Goal: Information Seeking & Learning: Find specific fact

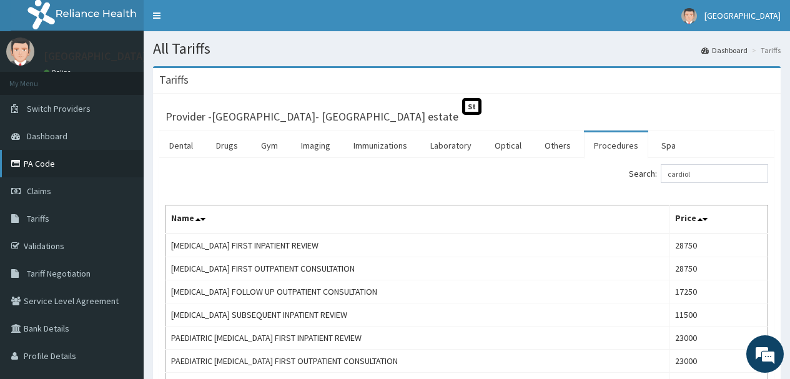
click at [52, 157] on link "PA Code" at bounding box center [72, 163] width 144 height 27
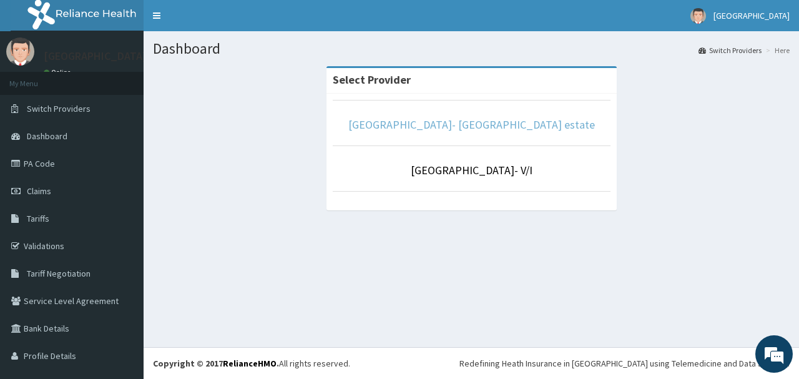
click at [458, 125] on link "[GEOGRAPHIC_DATA]- [GEOGRAPHIC_DATA] estate" at bounding box center [471, 124] width 247 height 14
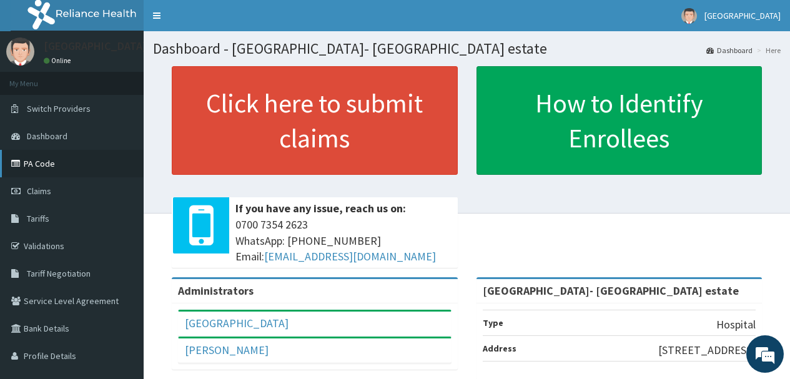
click at [31, 158] on link "PA Code" at bounding box center [72, 163] width 144 height 27
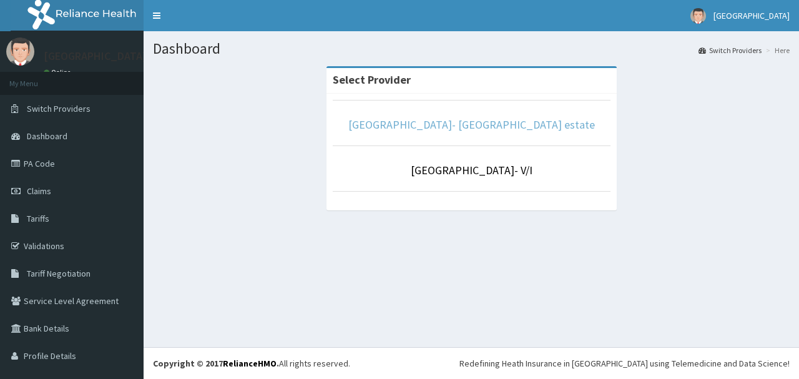
click at [522, 129] on link "[GEOGRAPHIC_DATA]- [GEOGRAPHIC_DATA] estate" at bounding box center [471, 124] width 247 height 14
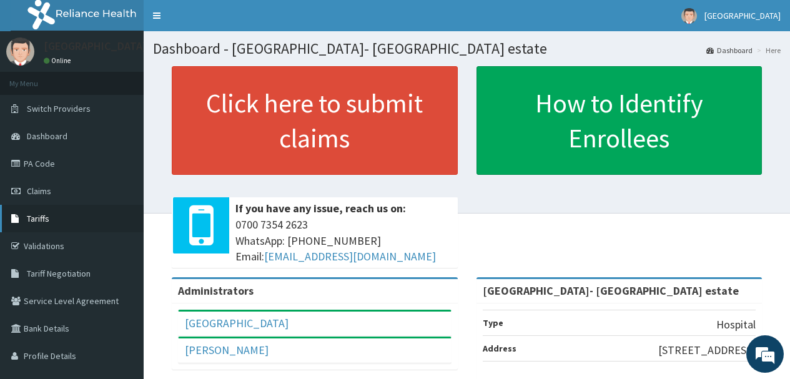
click at [42, 219] on span "Tariffs" at bounding box center [38, 218] width 22 height 11
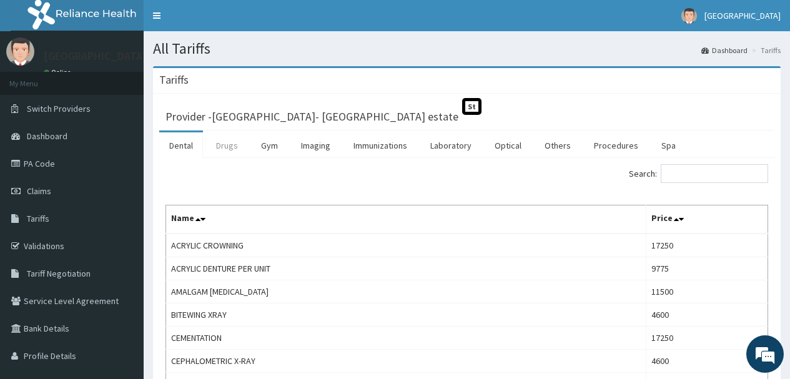
click at [225, 144] on link "Drugs" at bounding box center [227, 145] width 42 height 26
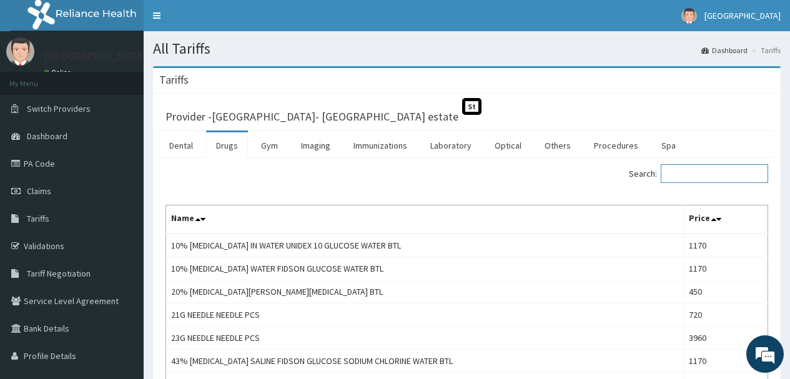
click at [709, 164] on input "Search:" at bounding box center [713, 173] width 107 height 19
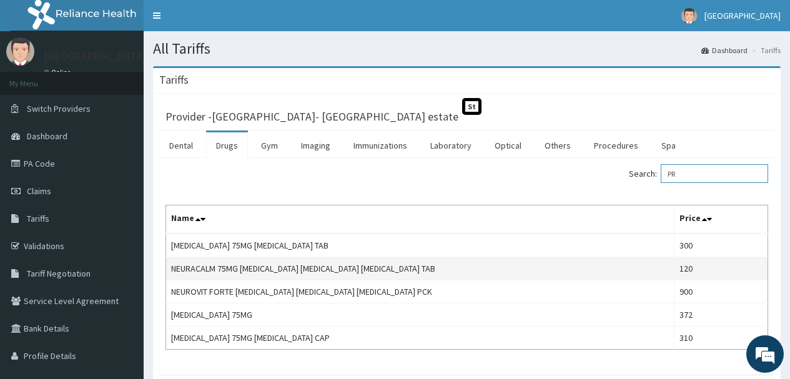
type input "P"
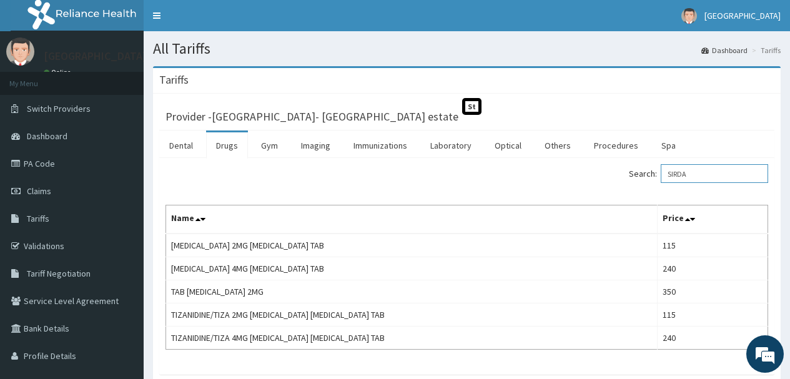
type input "SIRDA"
click at [452, 144] on link "Laboratory" at bounding box center [450, 145] width 61 height 26
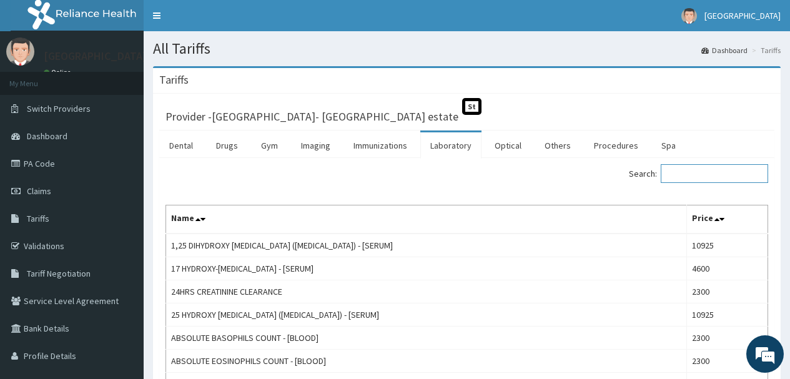
click at [694, 171] on input "Search:" at bounding box center [713, 173] width 107 height 19
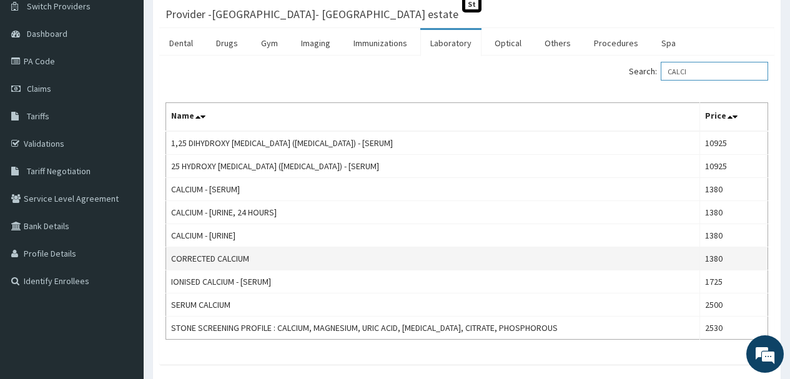
scroll to position [125, 0]
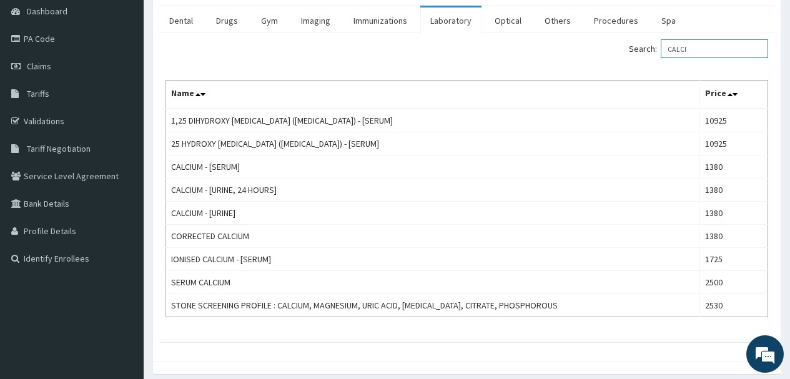
type input "CALCI"
click at [318, 16] on link "Imaging" at bounding box center [315, 20] width 49 height 26
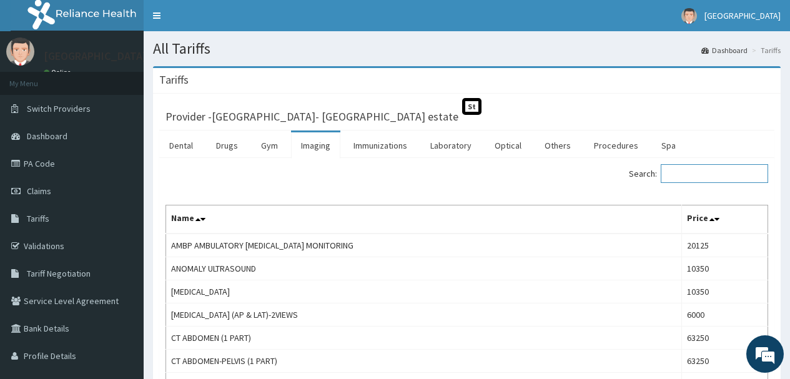
click at [707, 172] on input "Search:" at bounding box center [713, 173] width 107 height 19
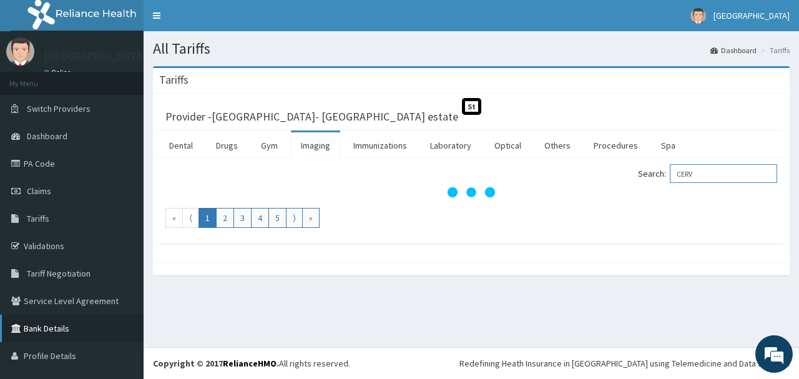
type input "CERV"
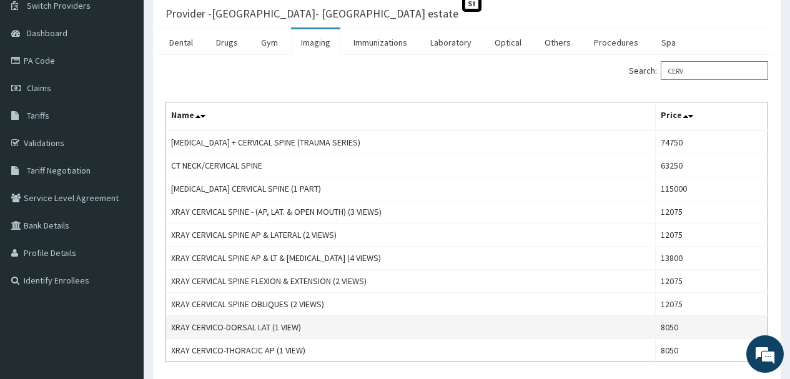
scroll to position [125, 0]
